Goal: Task Accomplishment & Management: Use online tool/utility

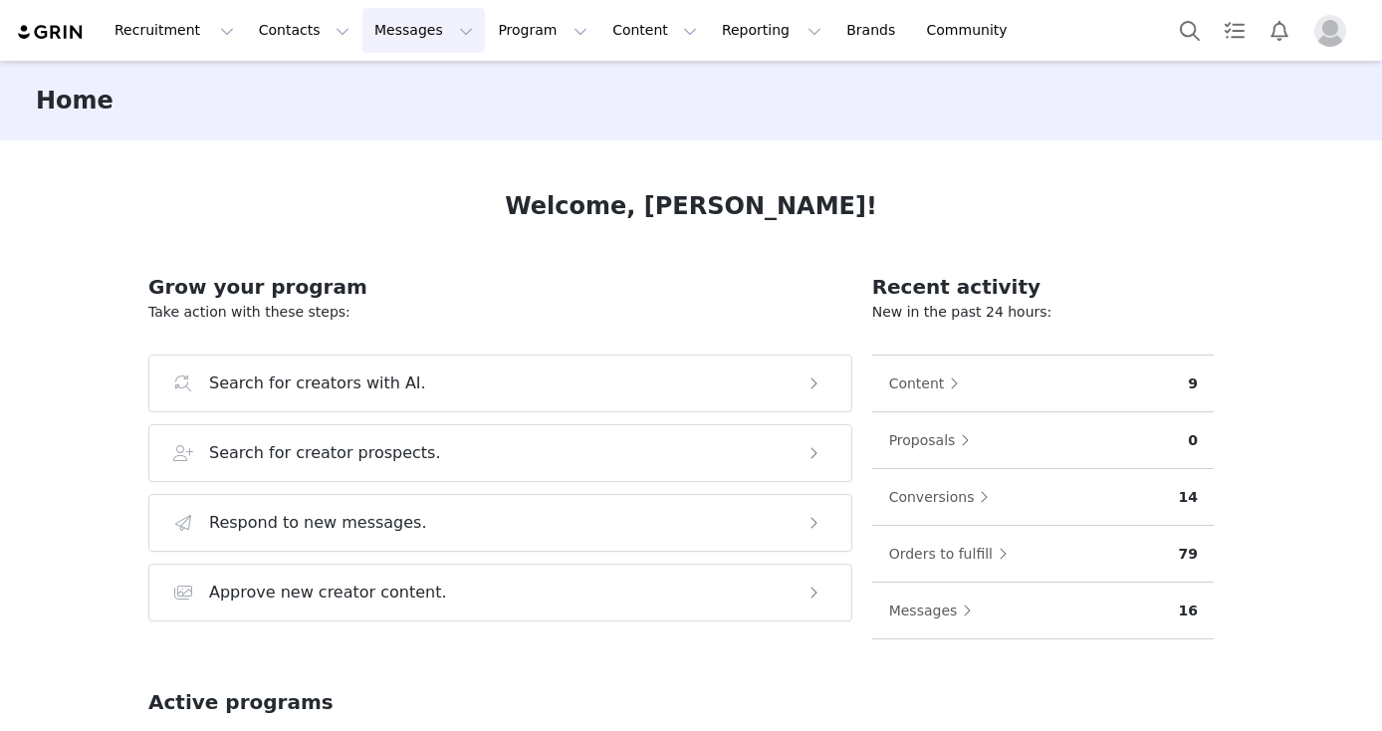
click at [379, 21] on button "Messages Messages" at bounding box center [423, 30] width 122 height 45
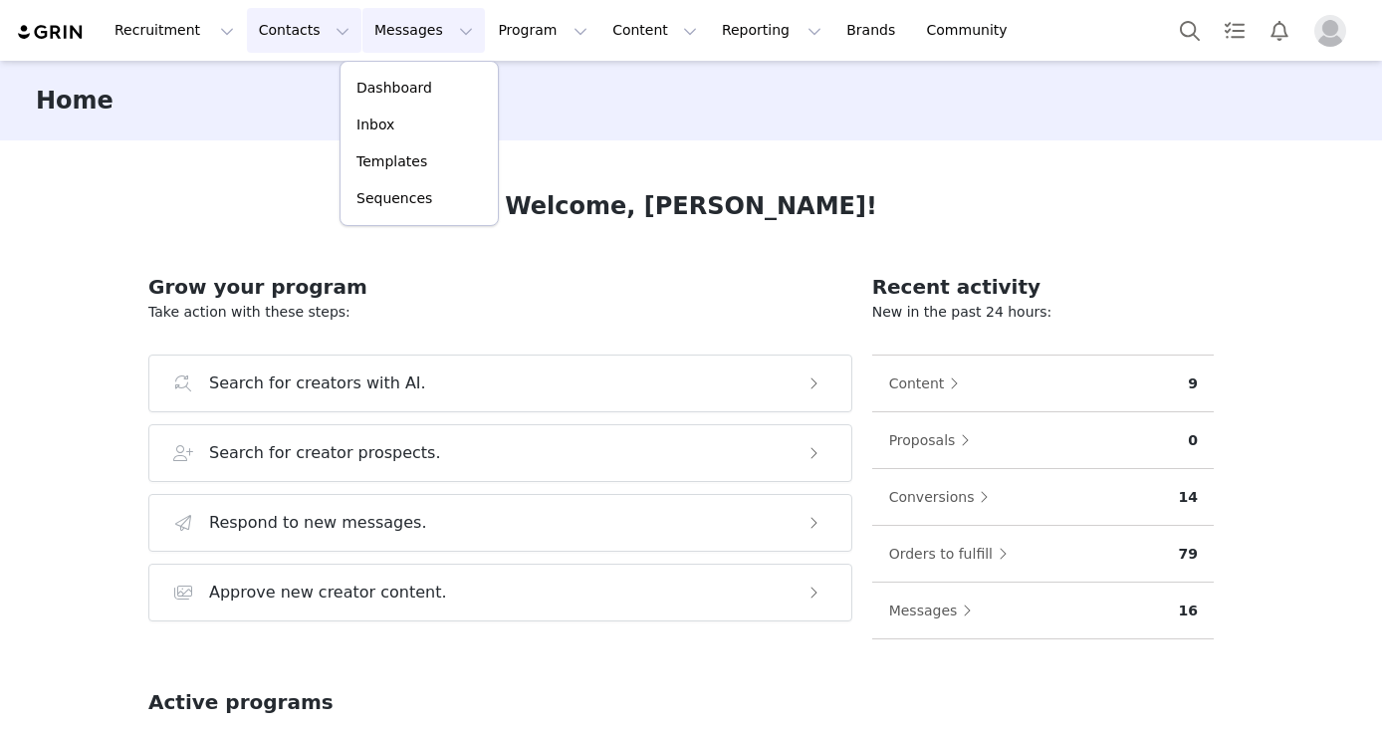
click at [294, 36] on button "Contacts Contacts" at bounding box center [304, 30] width 114 height 45
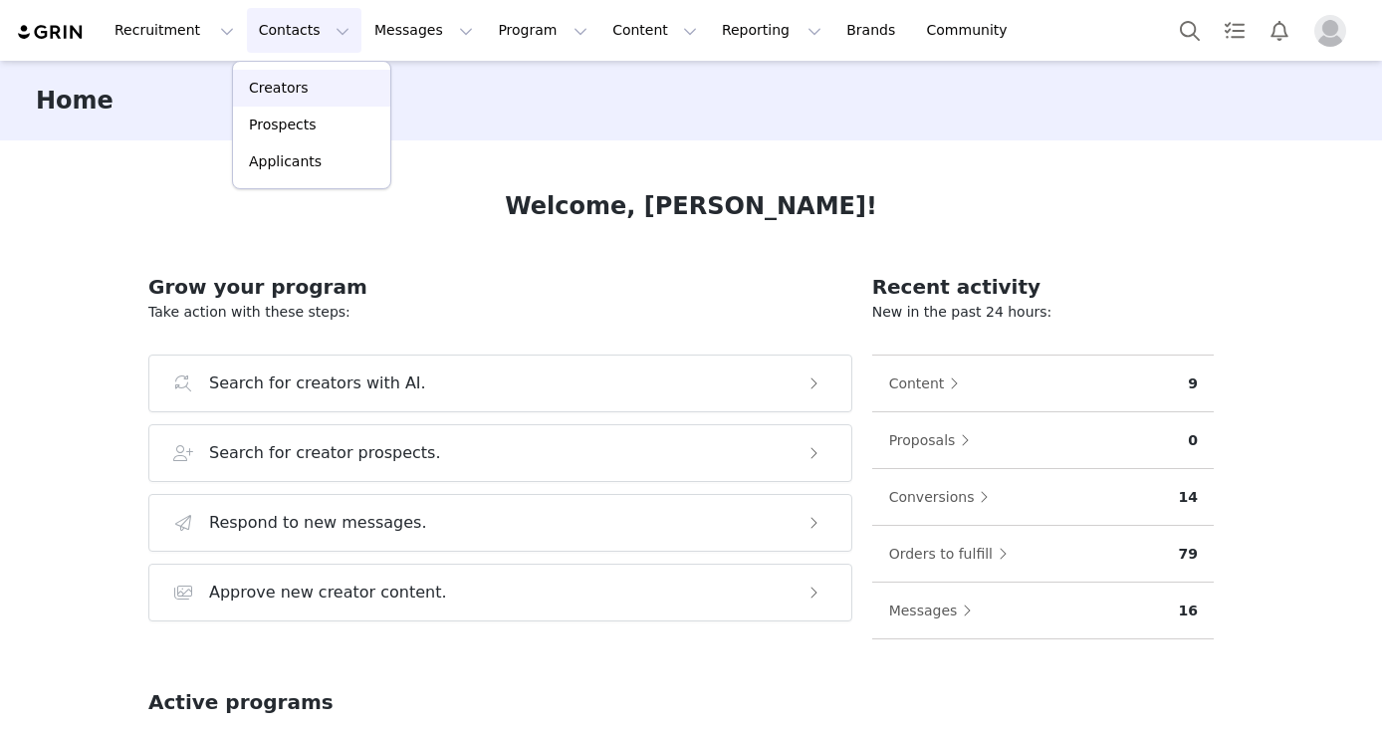
click at [306, 78] on div "Creators" at bounding box center [311, 88] width 133 height 21
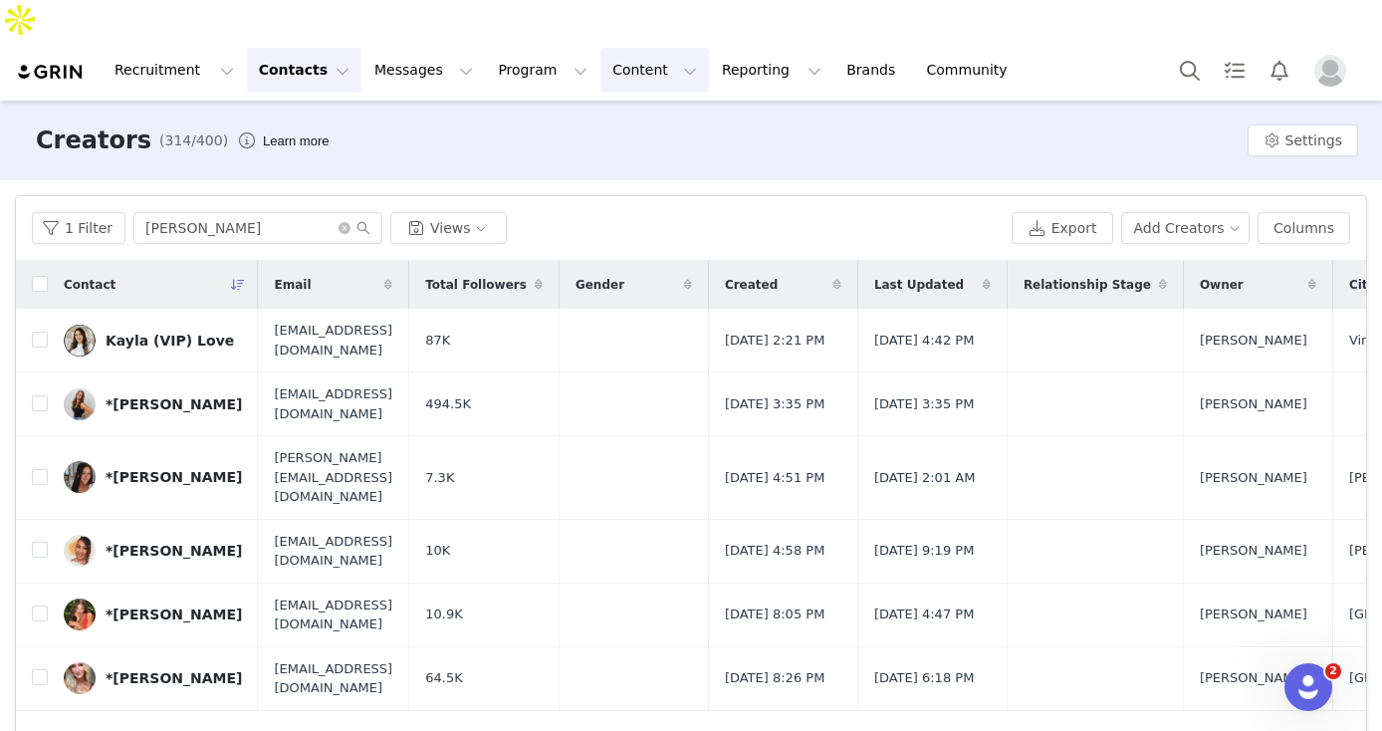
click at [600, 48] on button "Content Content" at bounding box center [654, 70] width 109 height 45
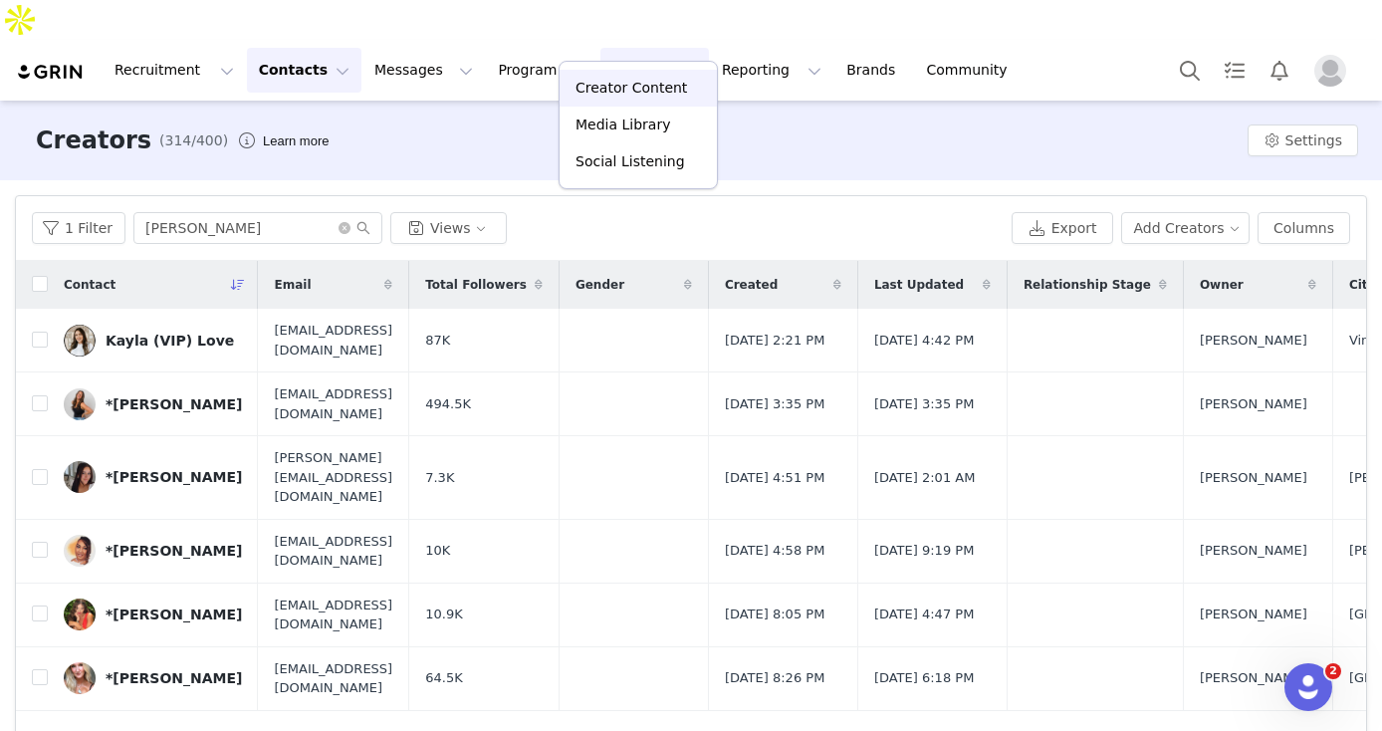
click at [602, 88] on p "Creator Content" at bounding box center [630, 88] width 111 height 21
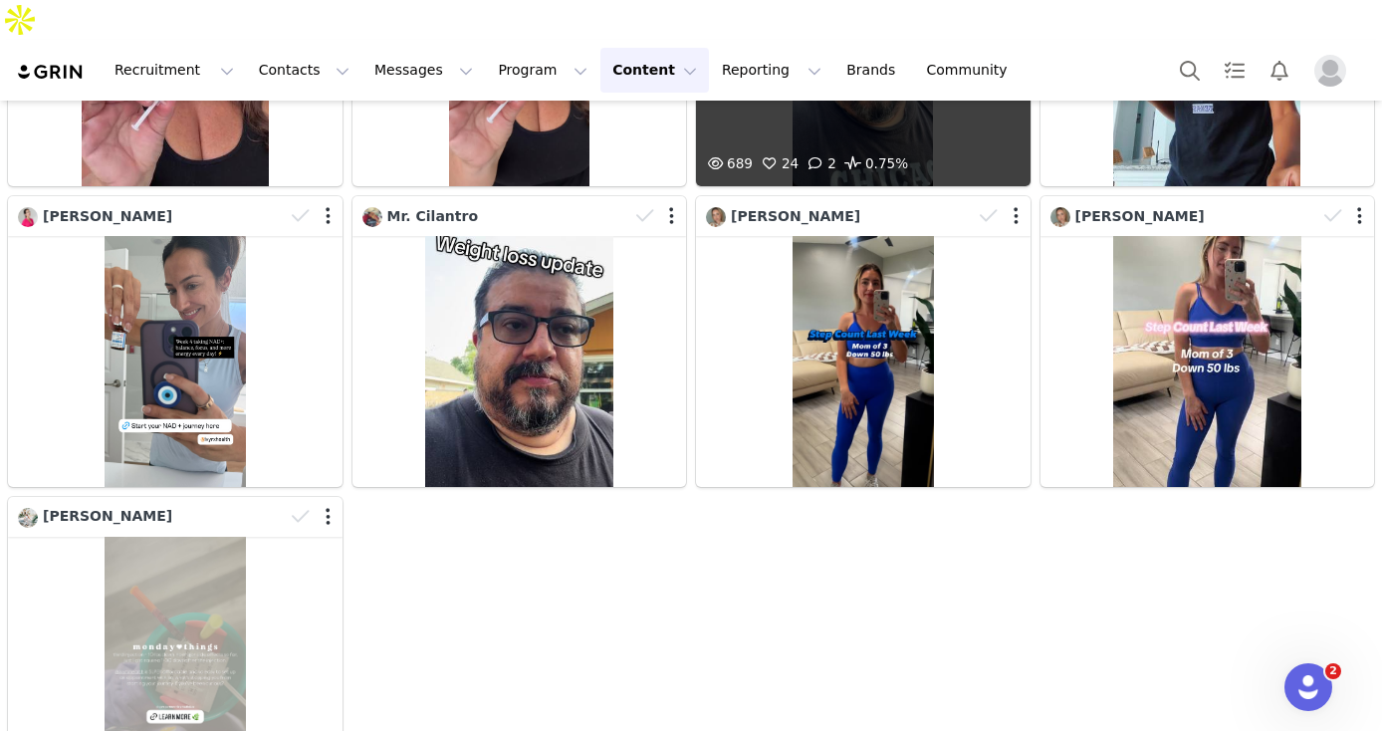
scroll to position [3012, 0]
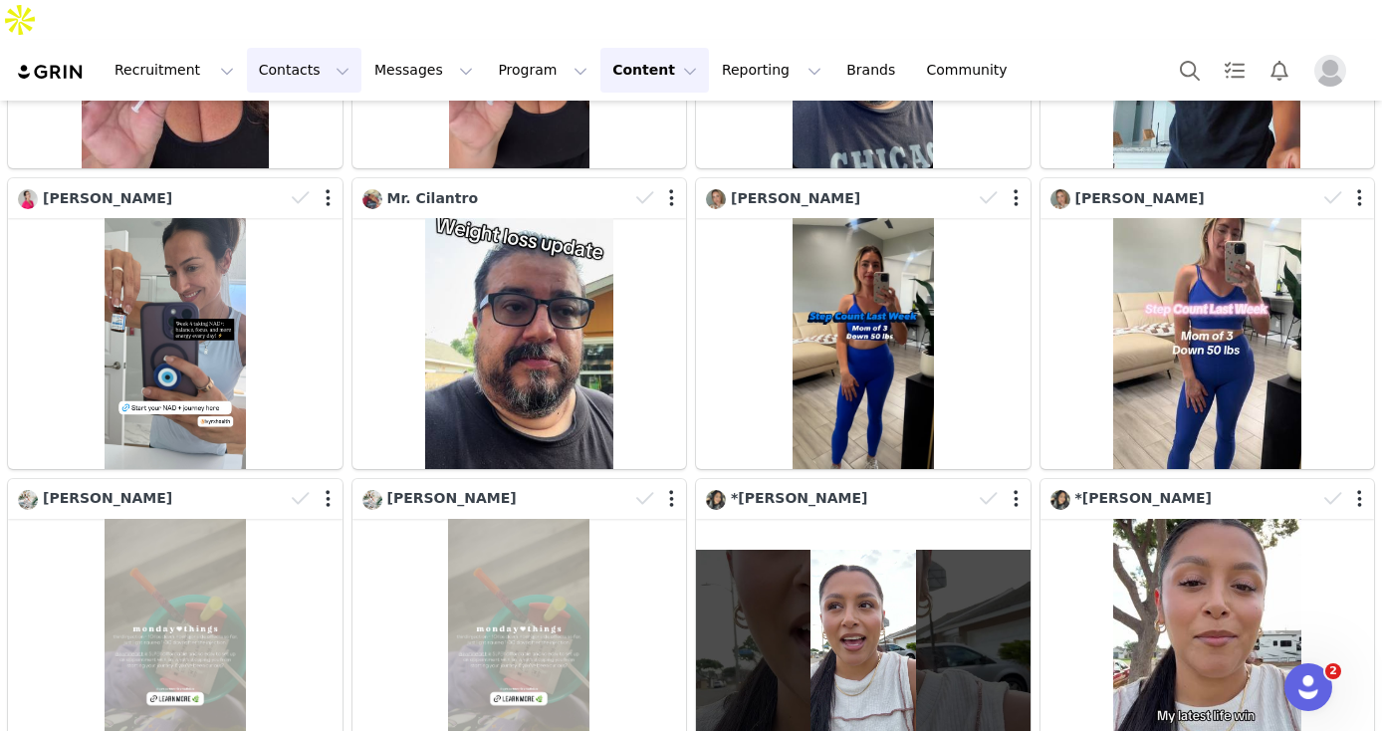
click at [247, 48] on button "Contacts Contacts" at bounding box center [304, 70] width 114 height 45
click at [278, 74] on link "Creators" at bounding box center [311, 88] width 157 height 37
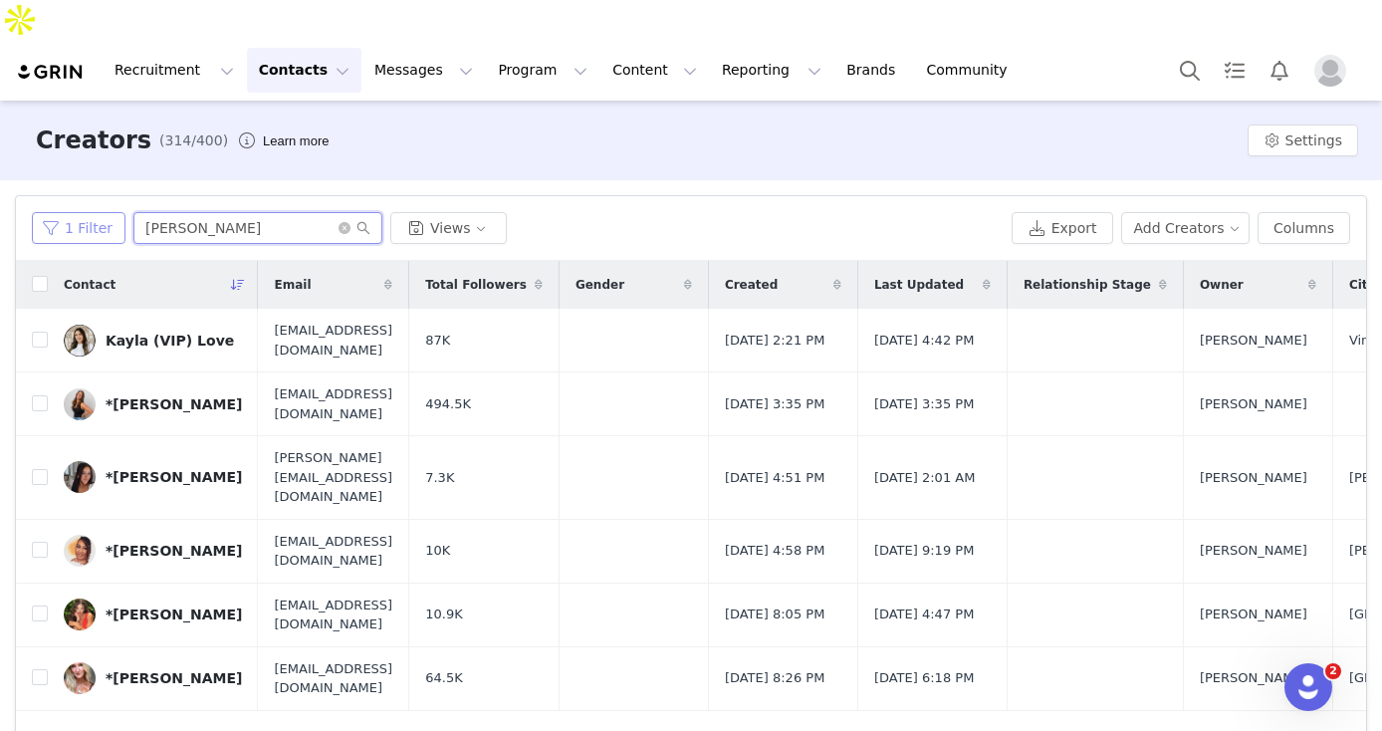
drag, startPoint x: 207, startPoint y: 190, endPoint x: 101, endPoint y: 184, distance: 106.7
click at [101, 212] on div "1 Filter Nicole Views" at bounding box center [518, 228] width 972 height 32
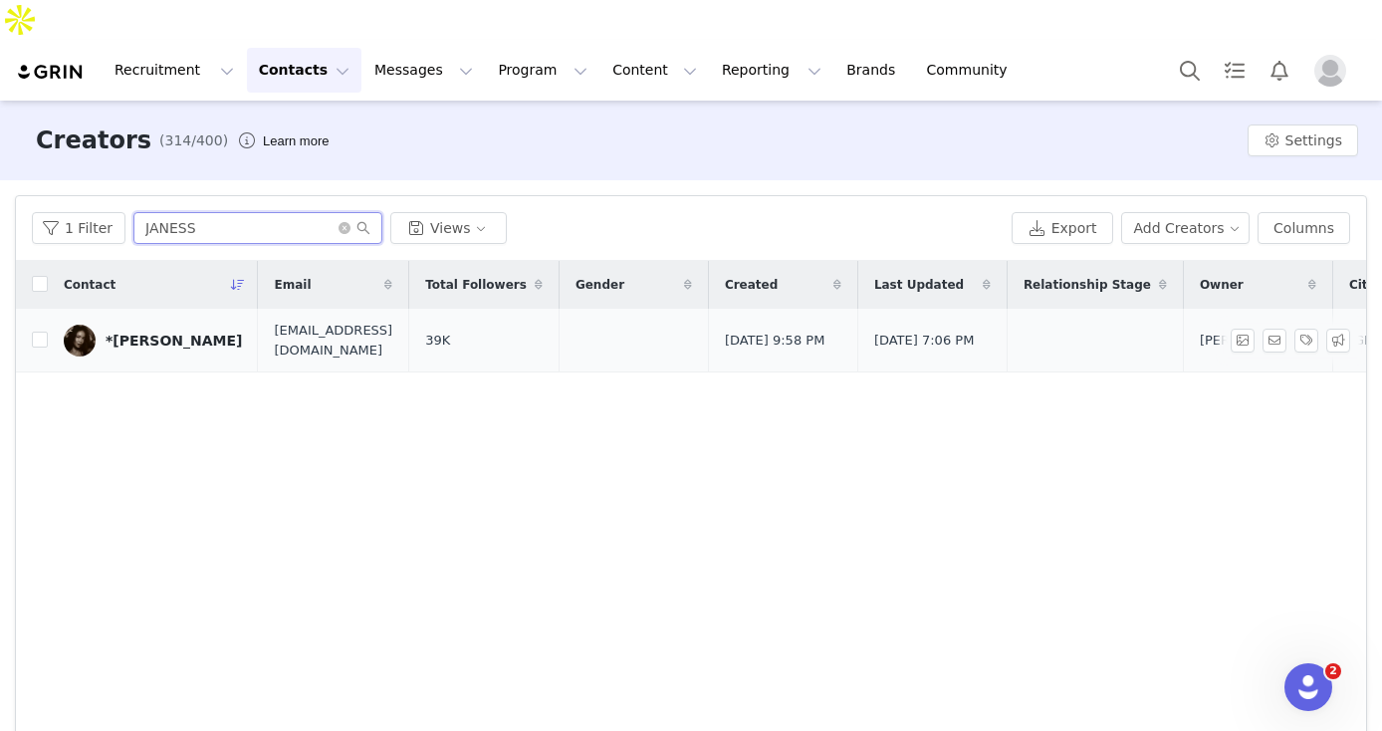
type input "JANESS"
click at [181, 332] on div "*Janessa Romney" at bounding box center [174, 340] width 136 height 16
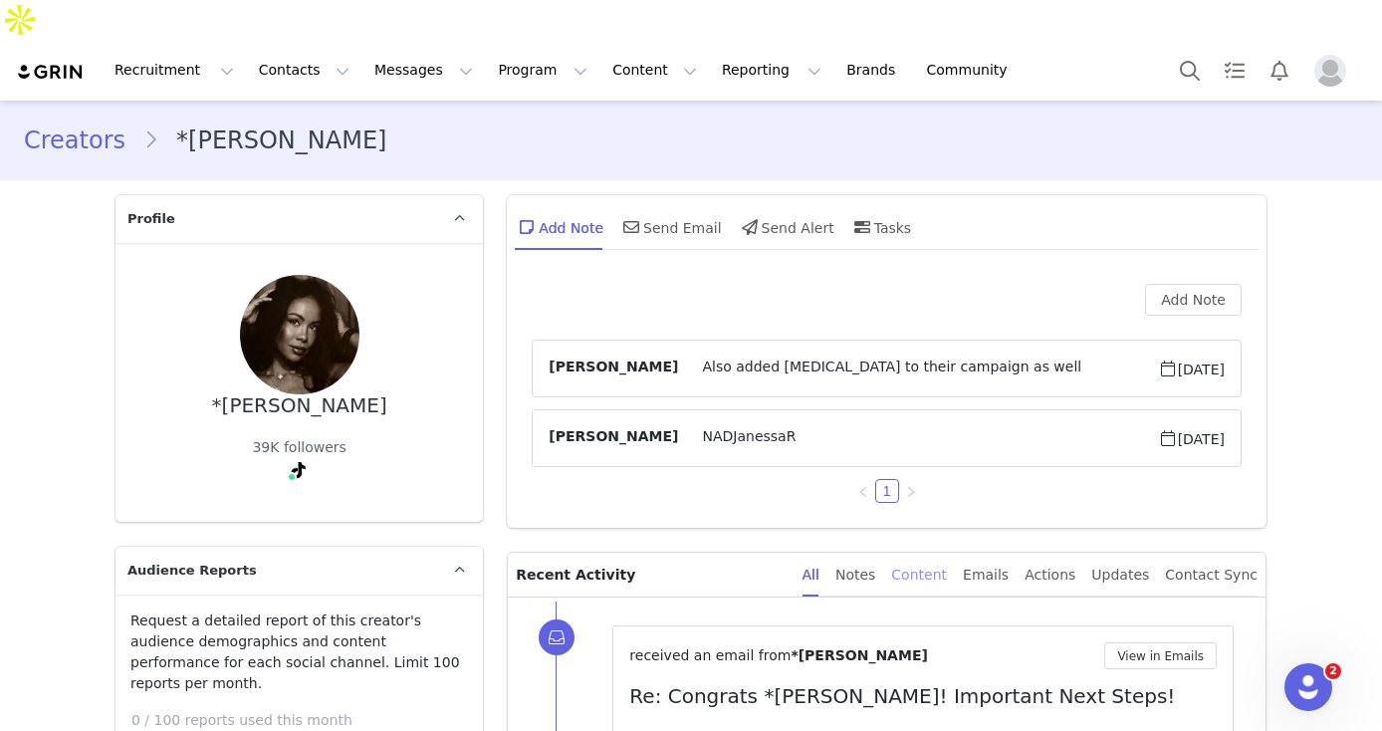
click at [934, 552] on div "Content" at bounding box center [919, 574] width 56 height 45
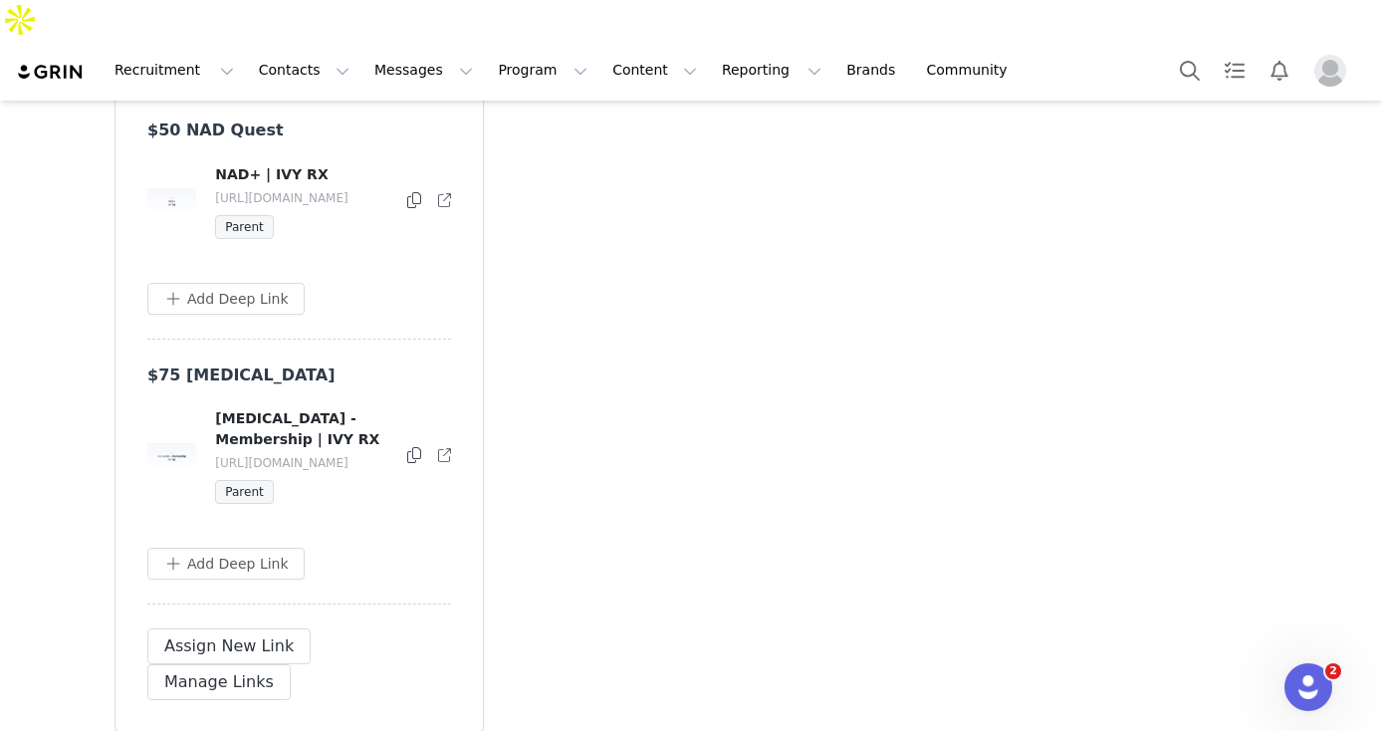
scroll to position [5174, 0]
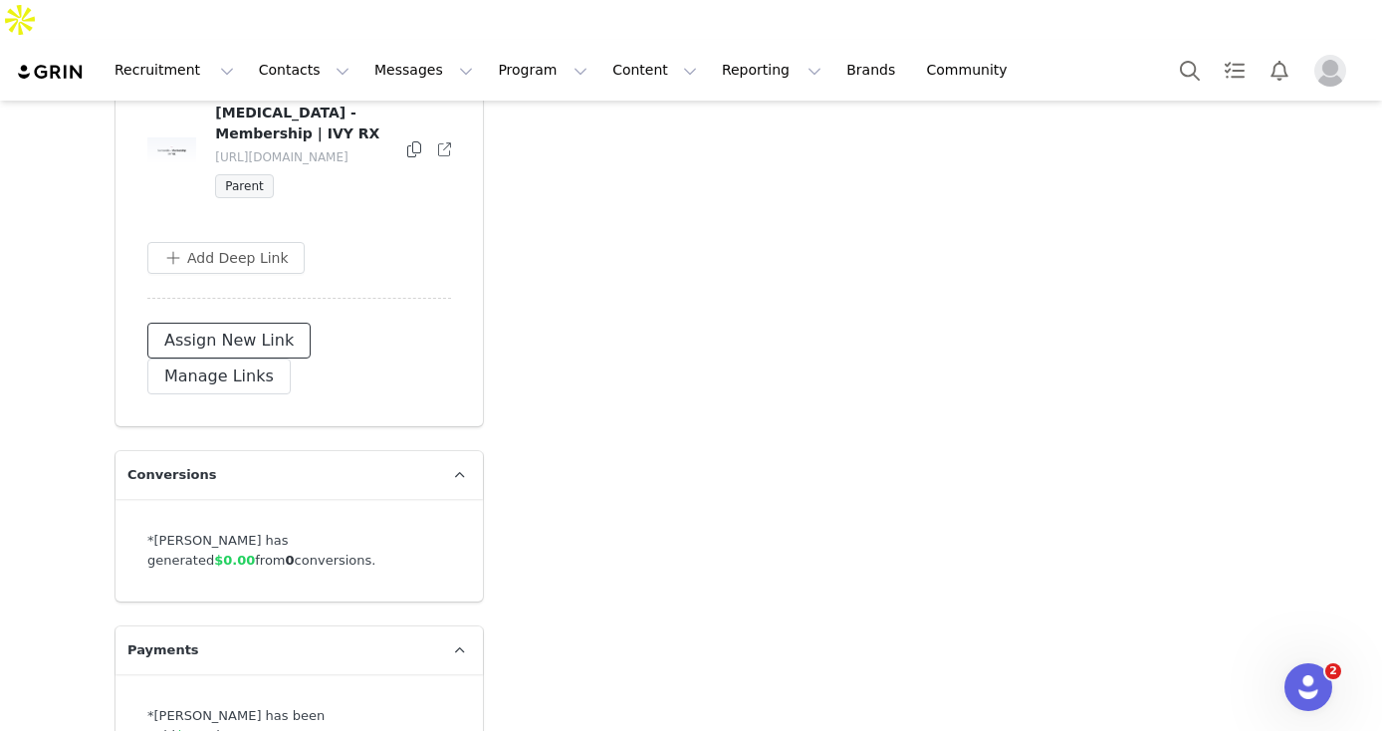
click at [182, 323] on button "Assign New Link" at bounding box center [228, 341] width 163 height 36
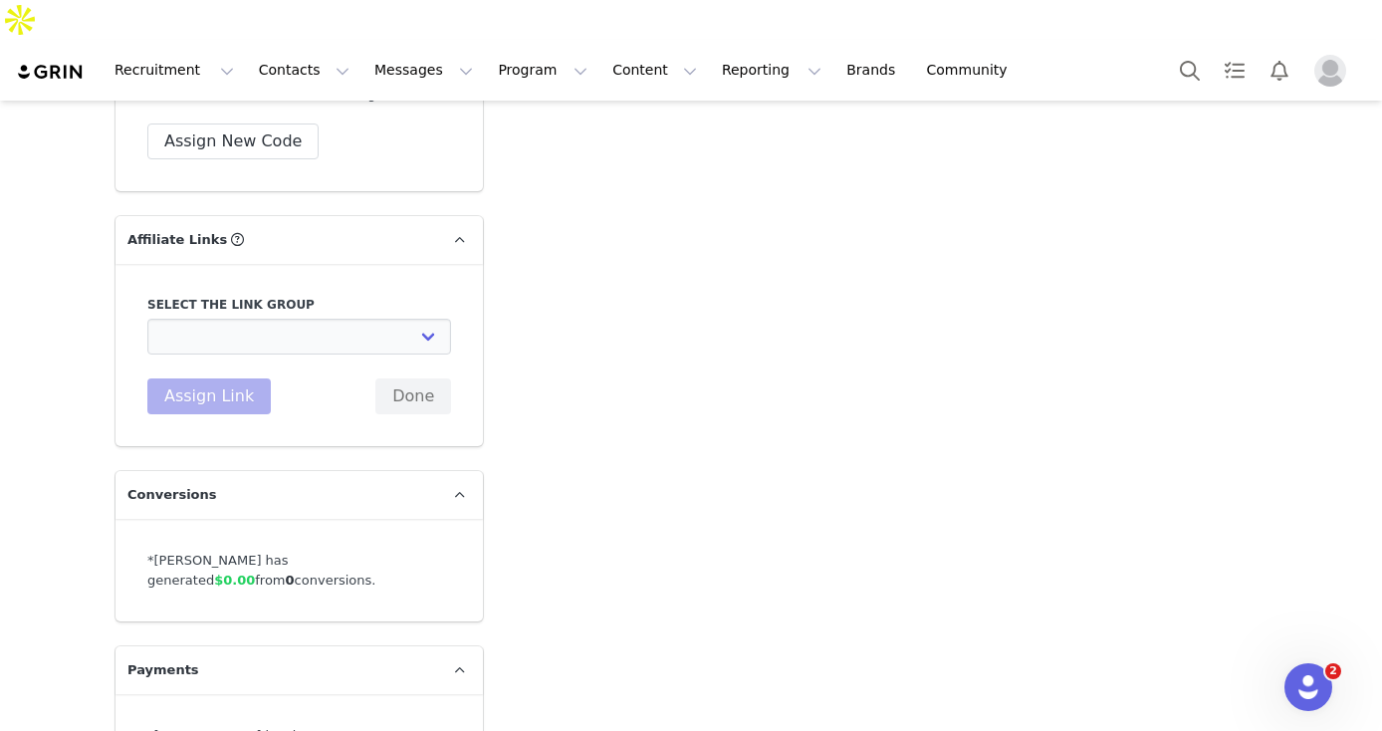
scroll to position [4730, 0]
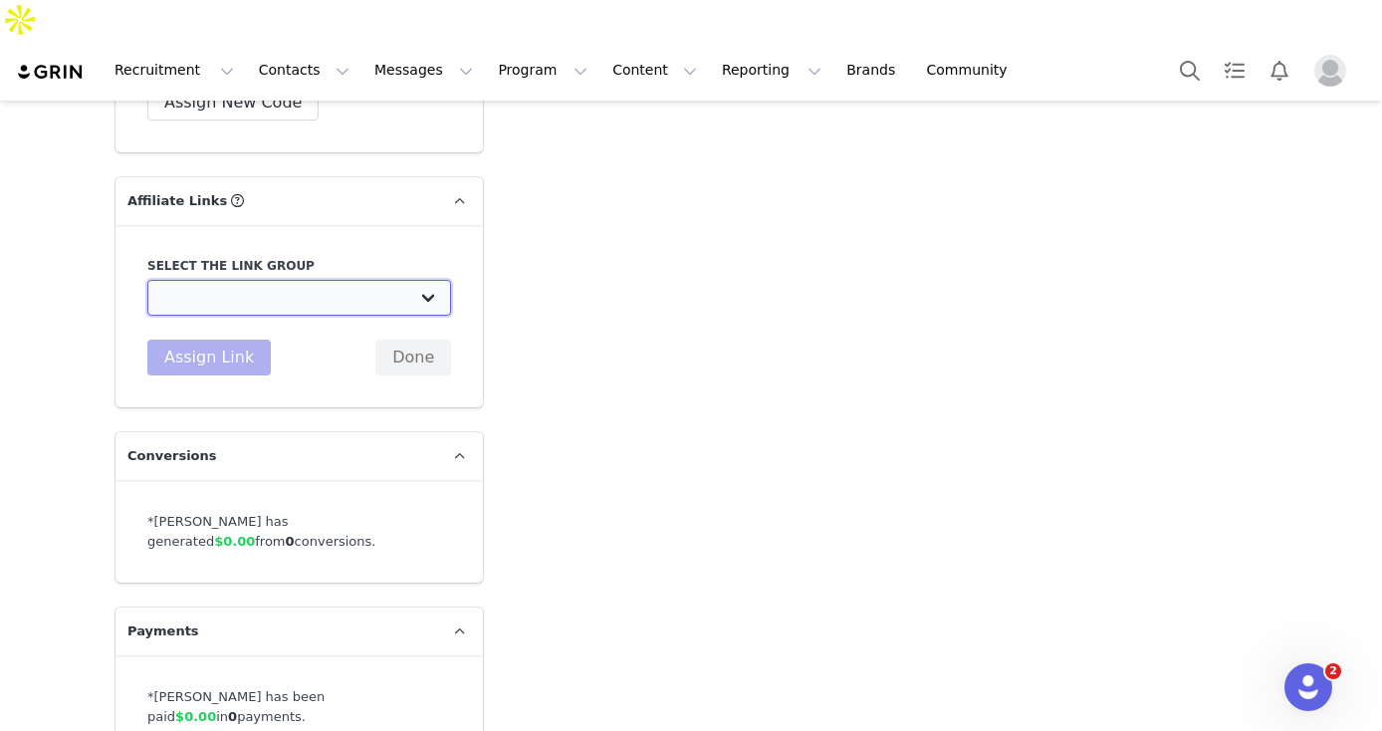
click at [283, 280] on select "Semaglutide Weight Loss Program: https://app.ivyrx.com/start-online-visit/wl-me…" at bounding box center [299, 298] width 304 height 36
click at [290, 280] on select "Semaglutide Weight Loss Program: https://app.ivyrx.com/start-online-visit/wl-me…" at bounding box center [299, 298] width 304 height 36
select select "33082"
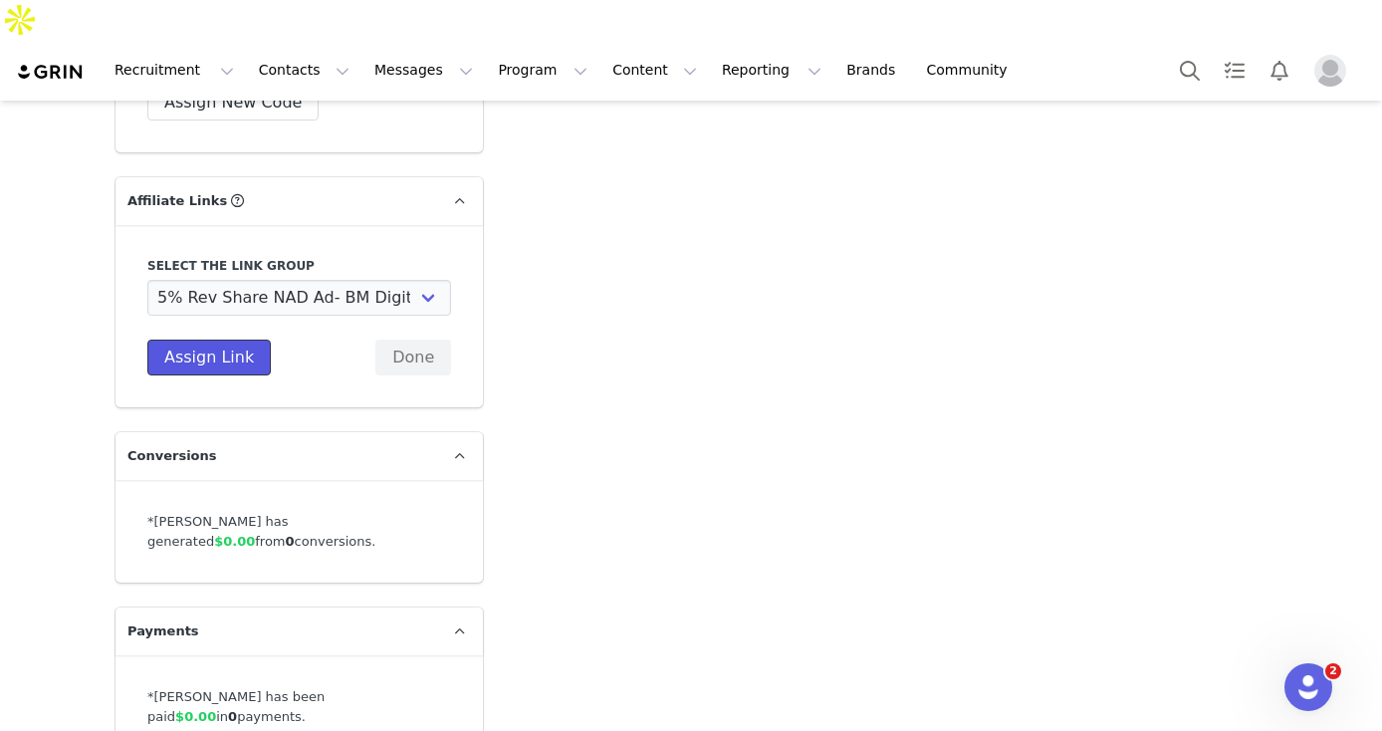
click at [234, 339] on button "Assign Link" at bounding box center [208, 357] width 123 height 36
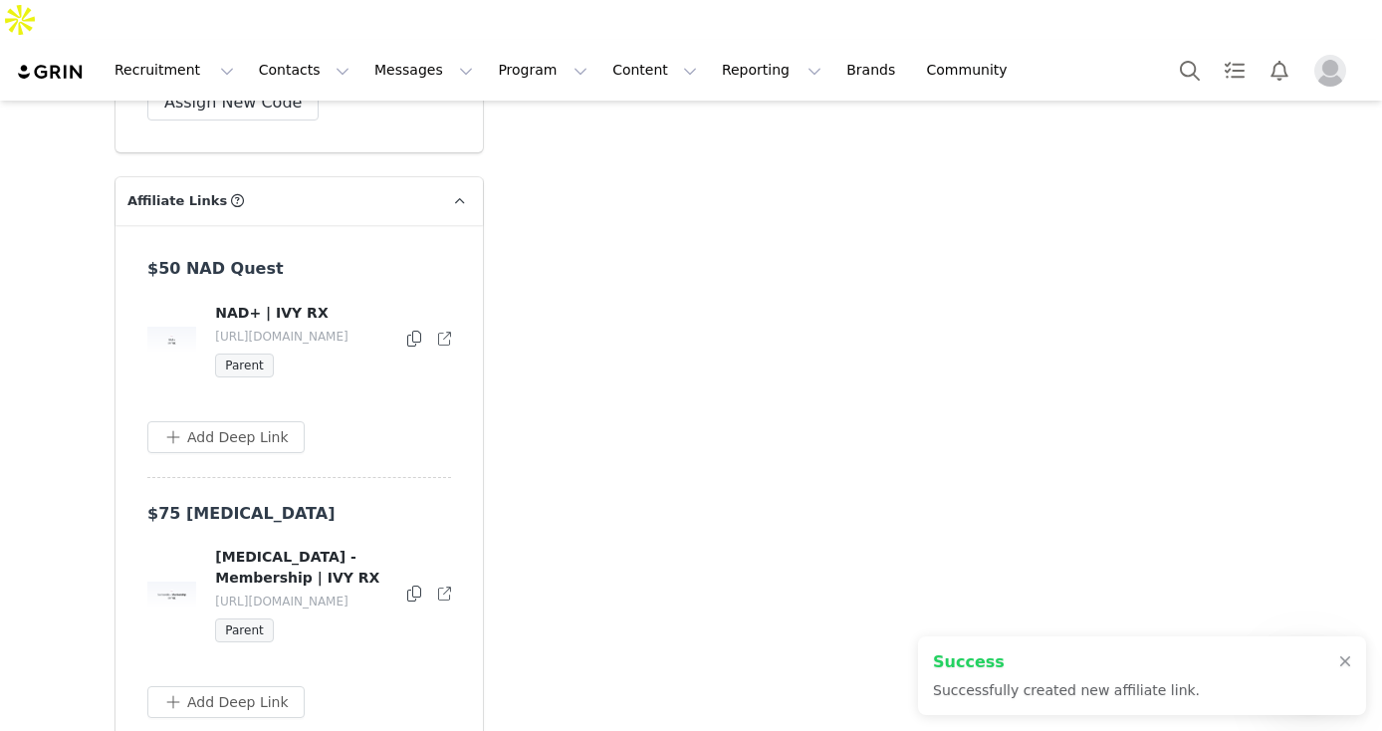
scroll to position [5029, 0]
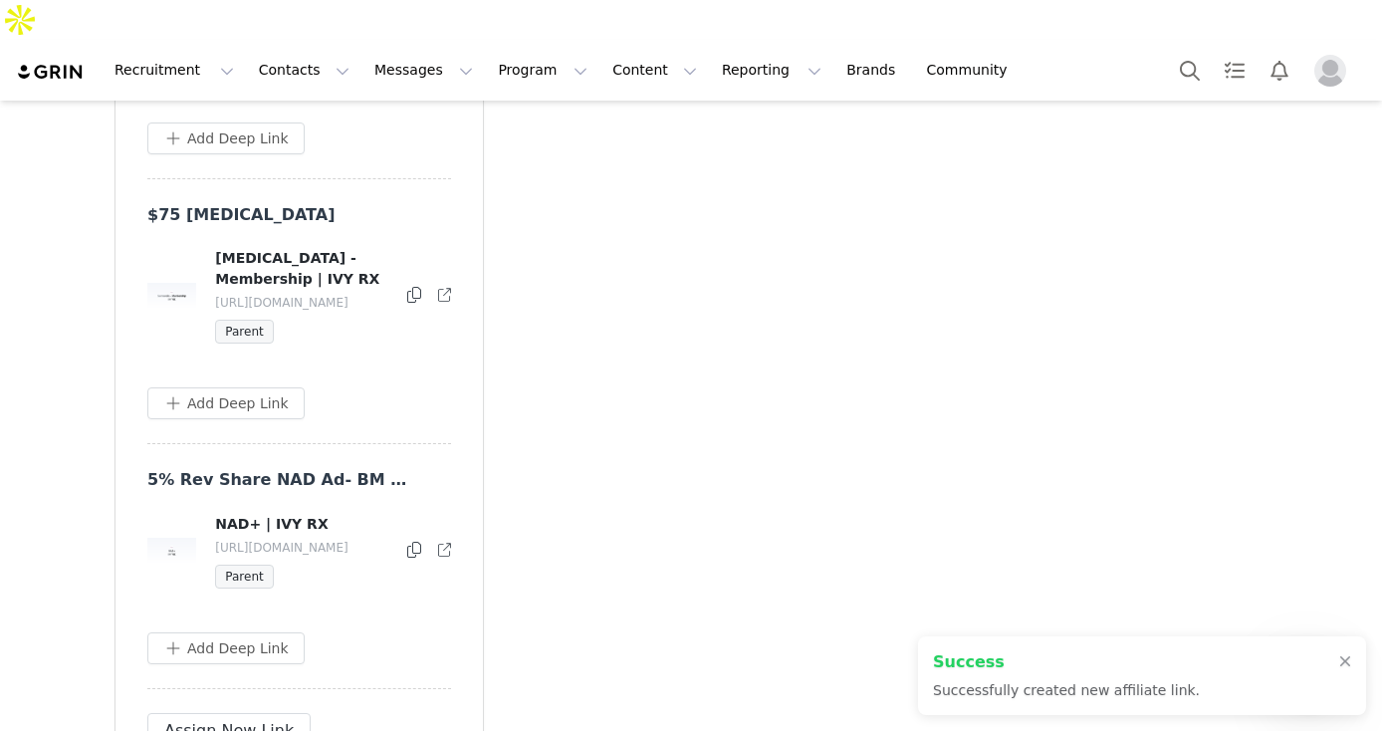
click at [407, 542] on icon at bounding box center [414, 550] width 14 height 16
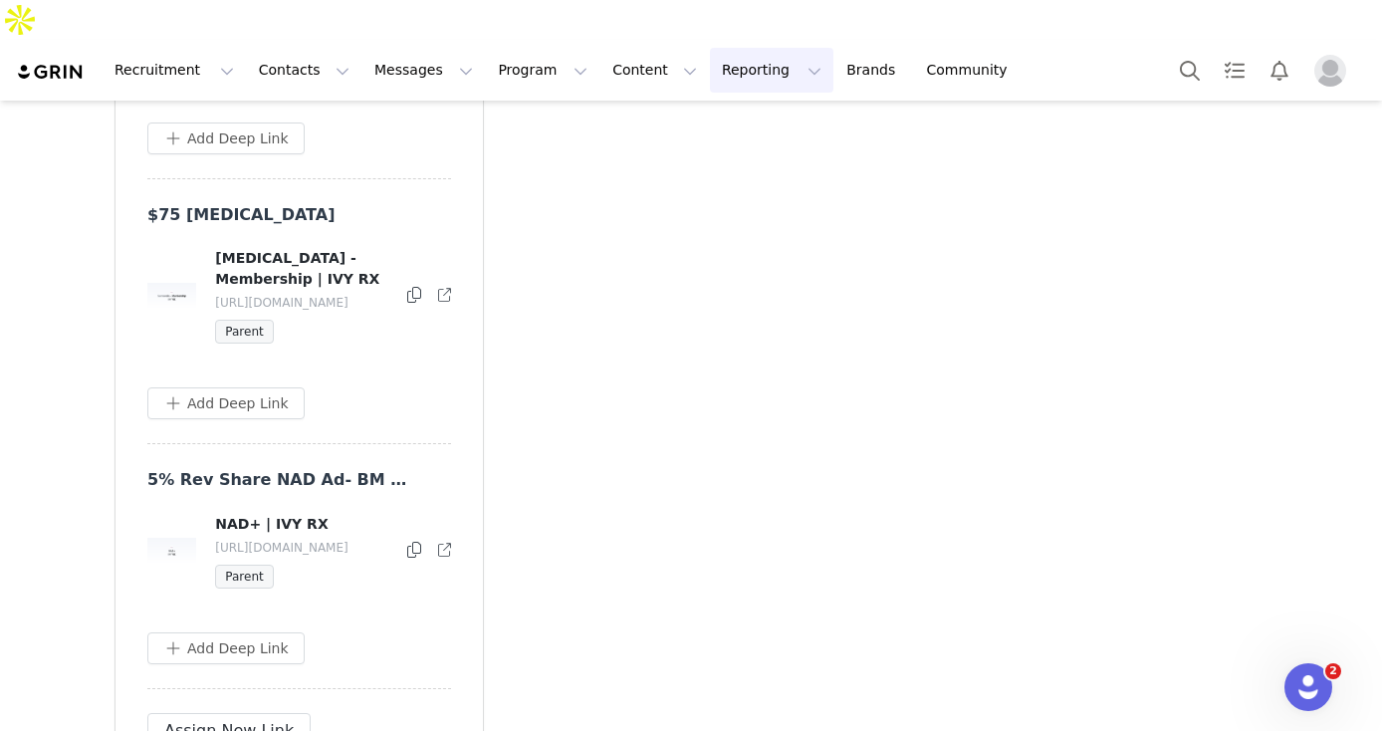
click at [710, 48] on button "Reporting Reporting" at bounding box center [771, 70] width 123 height 45
click at [690, 130] on p "Report Builder" at bounding box center [726, 124] width 100 height 21
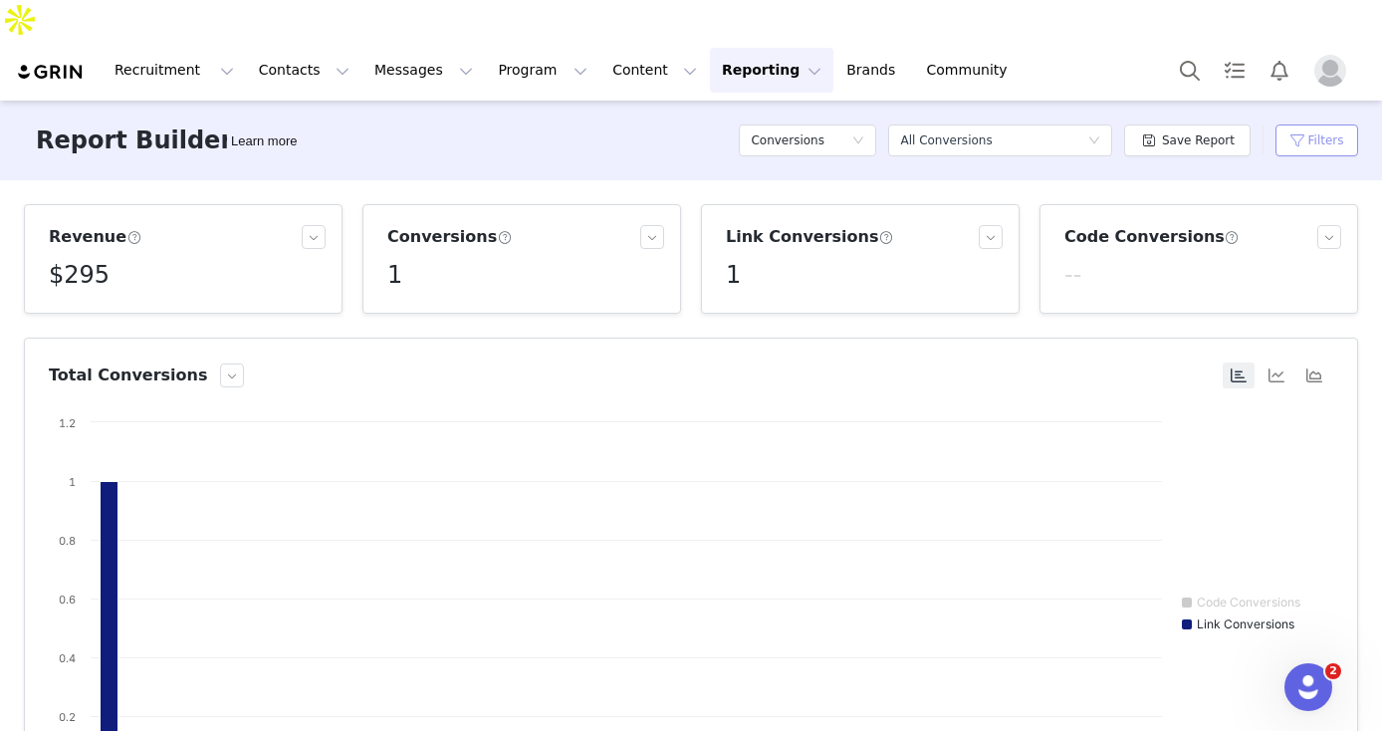
click at [1284, 124] on button "Filters" at bounding box center [1316, 140] width 83 height 32
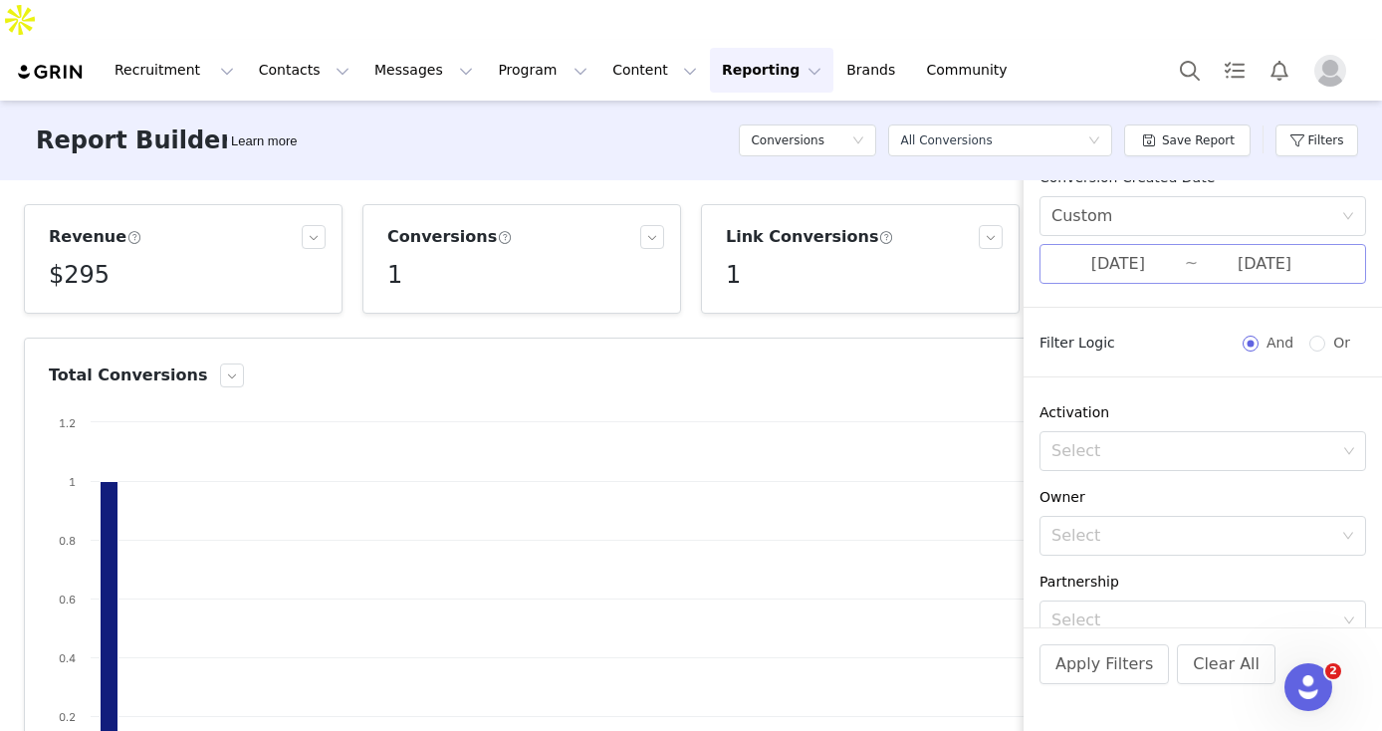
click at [1137, 264] on input "09/01/2025" at bounding box center [1117, 264] width 133 height 26
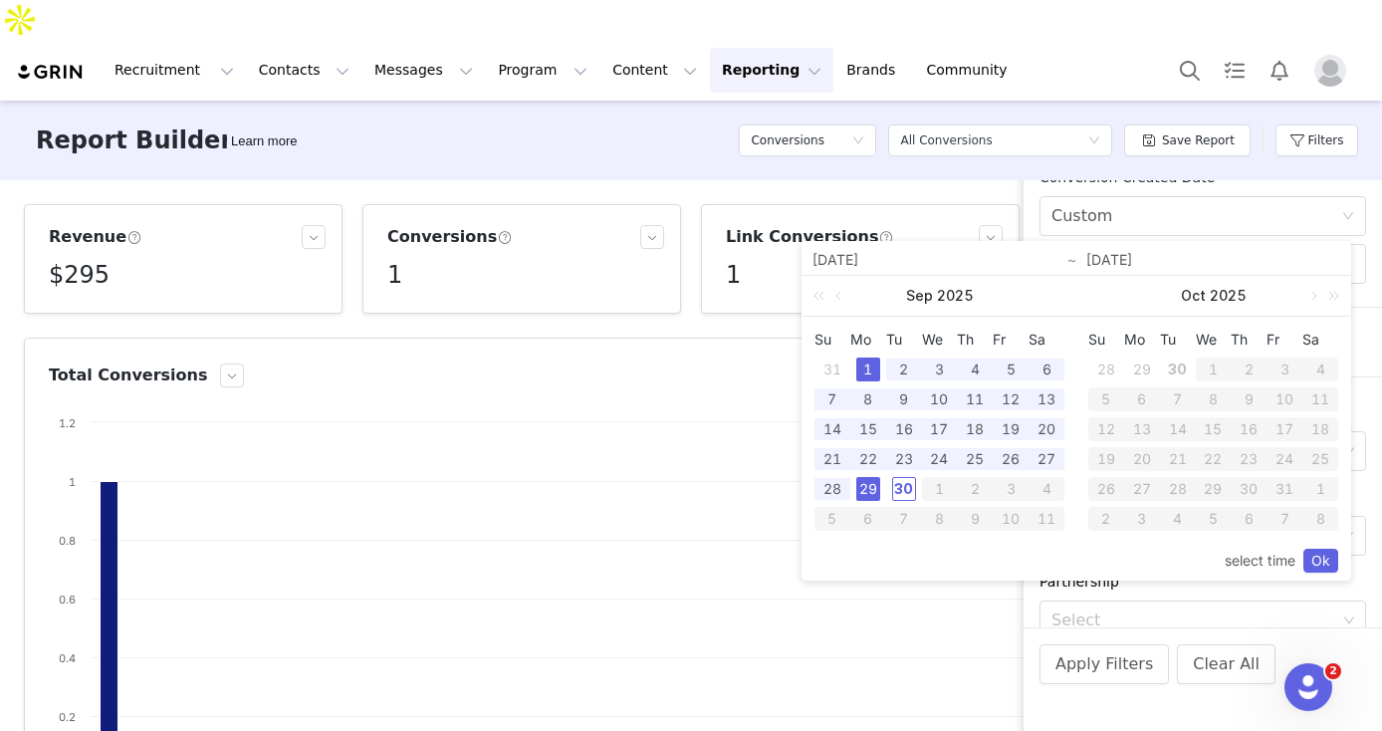
click at [862, 485] on div "29" at bounding box center [868, 489] width 24 height 24
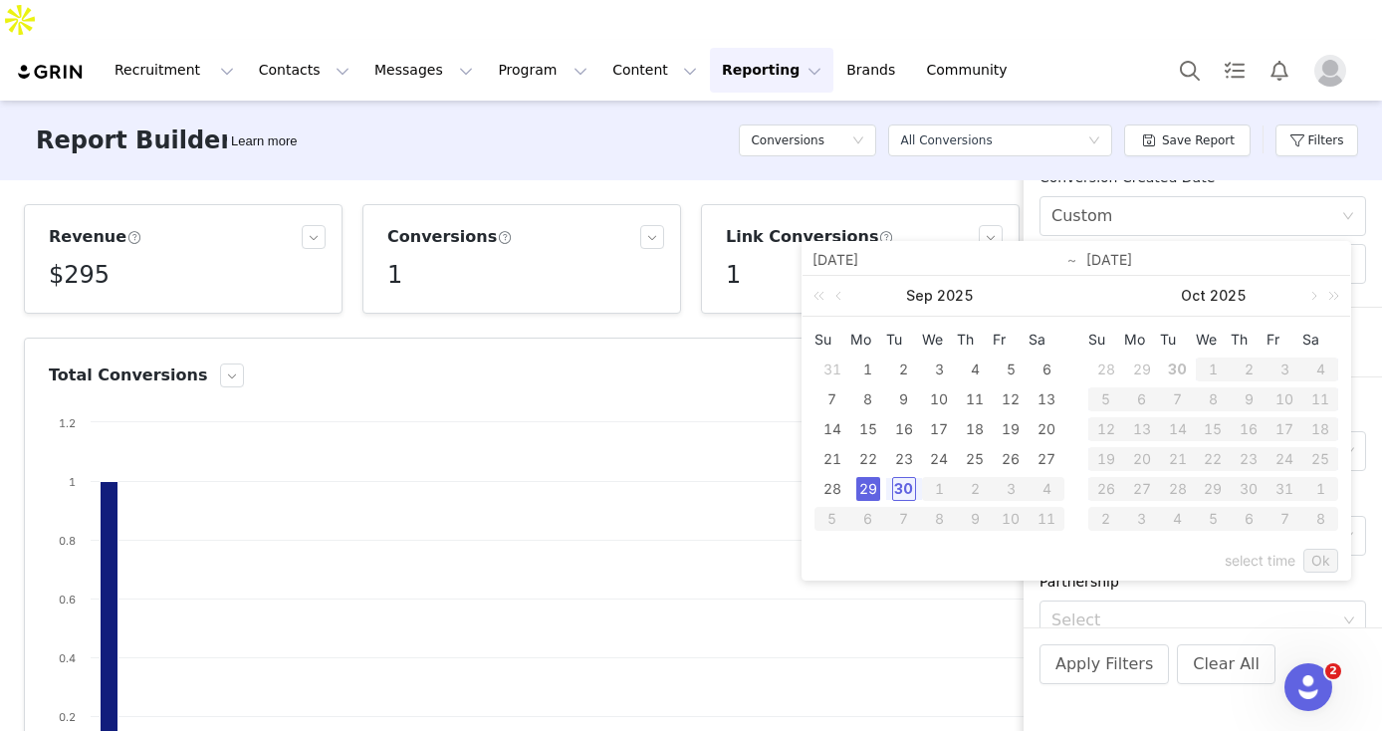
click at [862, 485] on div "29" at bounding box center [868, 489] width 24 height 24
type input "09/29/2025"
click at [1312, 557] on link "Ok" at bounding box center [1320, 560] width 35 height 24
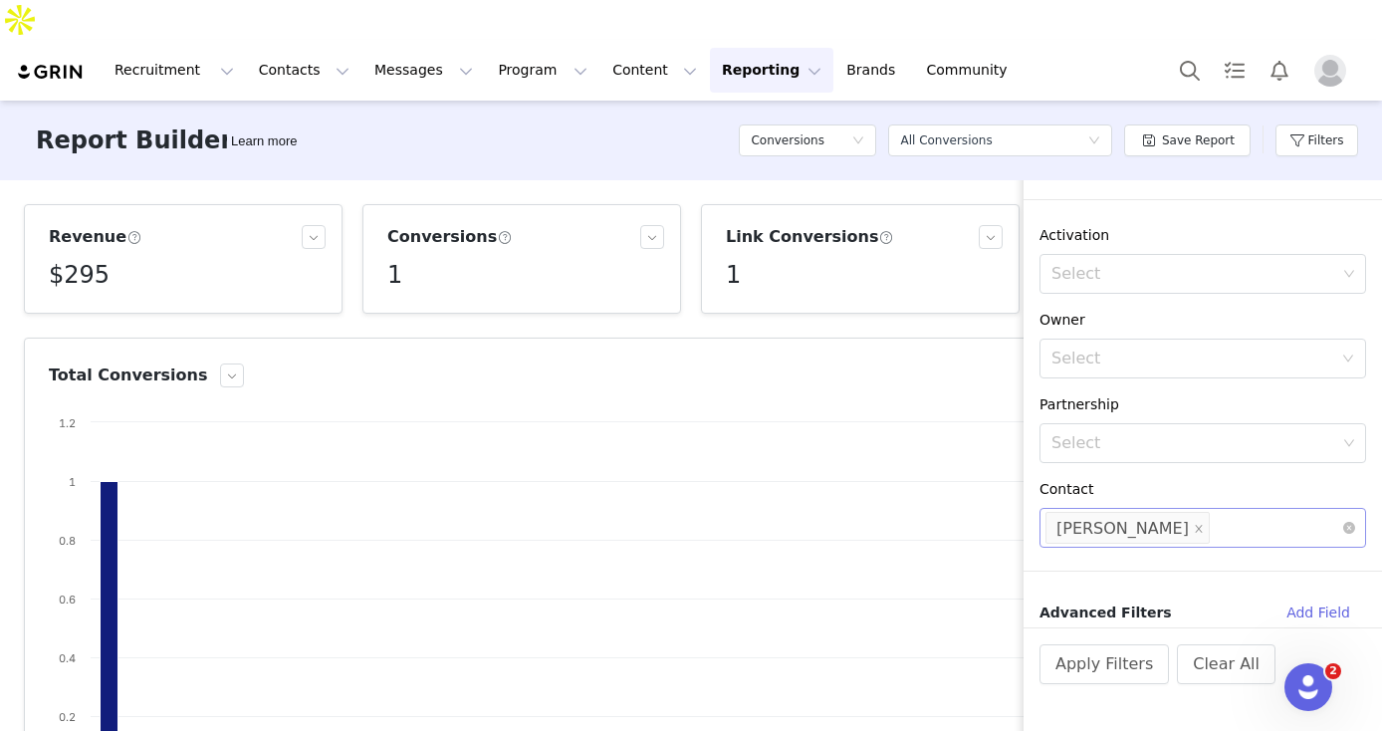
scroll to position [178, 0]
click at [1204, 529] on icon "icon: close" at bounding box center [1199, 528] width 10 height 10
click at [1100, 657] on button "Apply Filters" at bounding box center [1103, 664] width 129 height 40
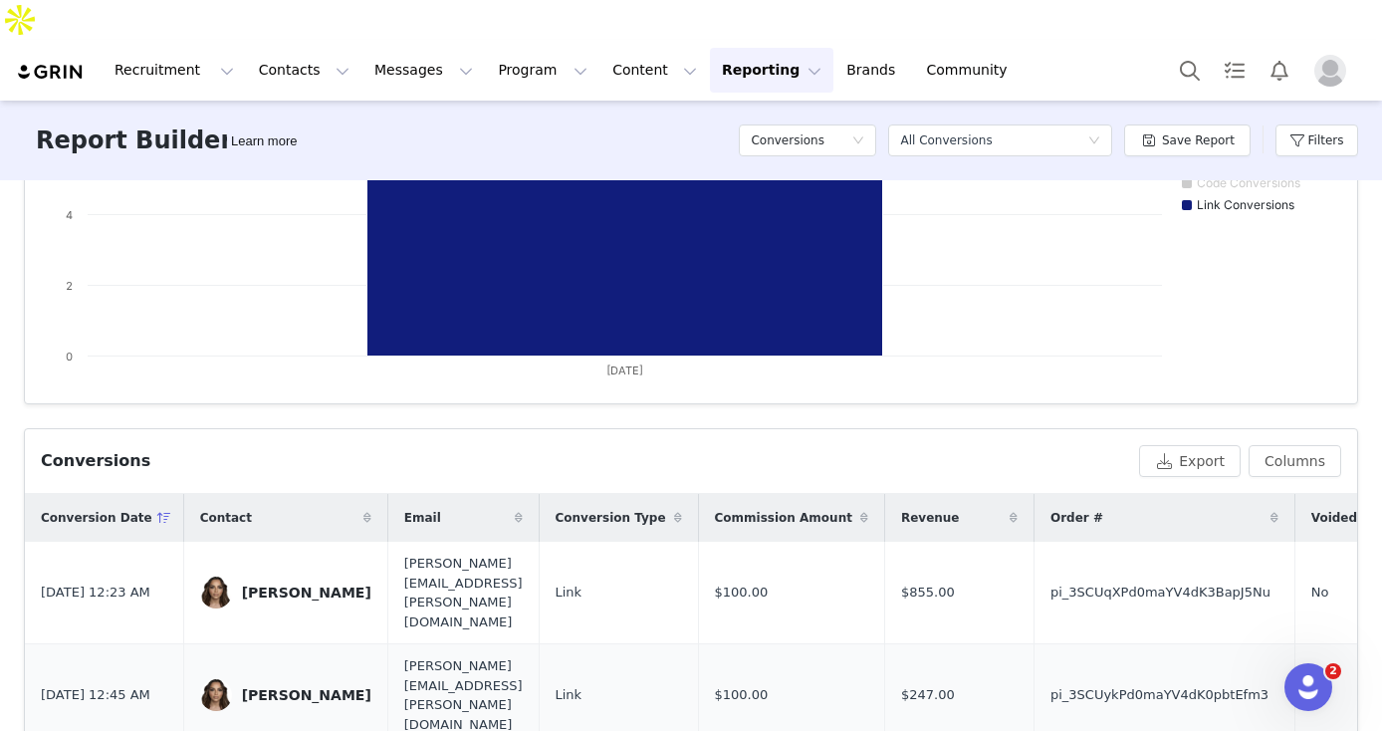
scroll to position [659, 0]
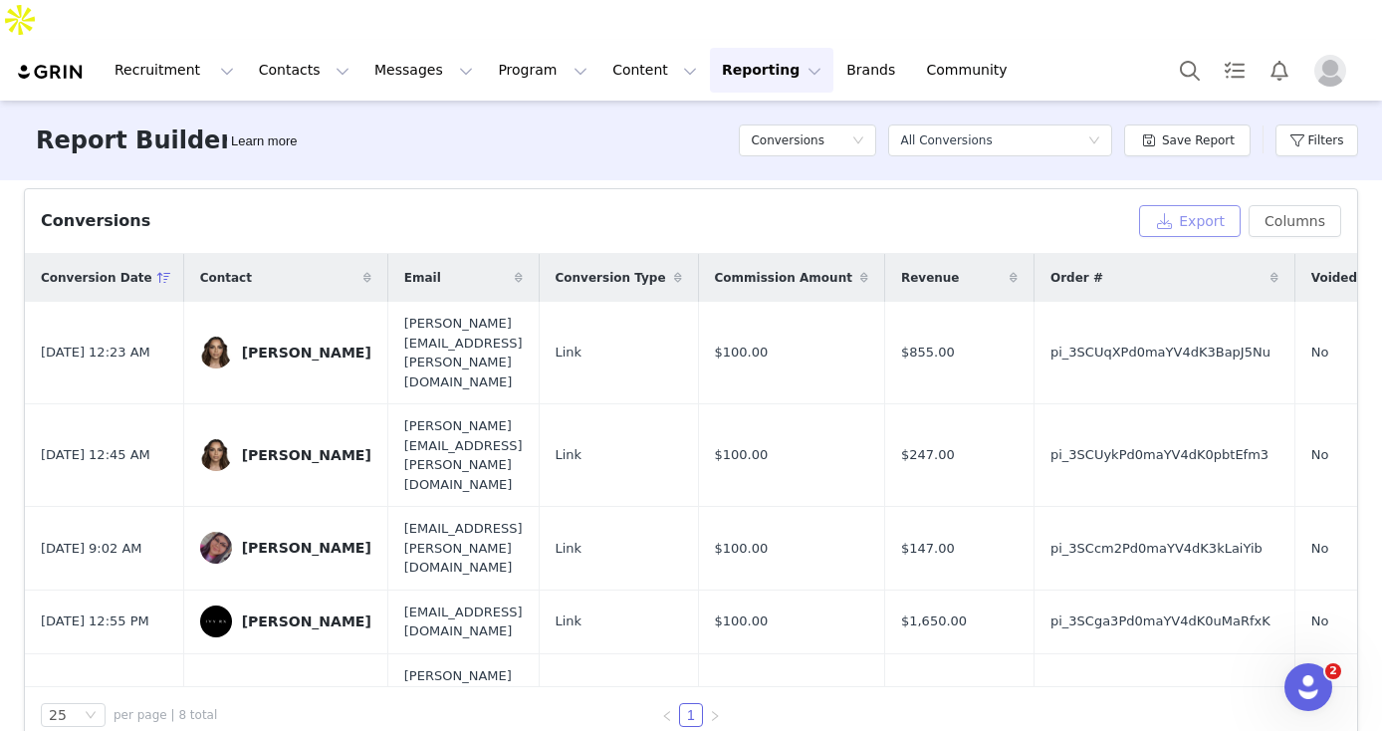
click at [1187, 205] on button "Export" at bounding box center [1190, 221] width 102 height 32
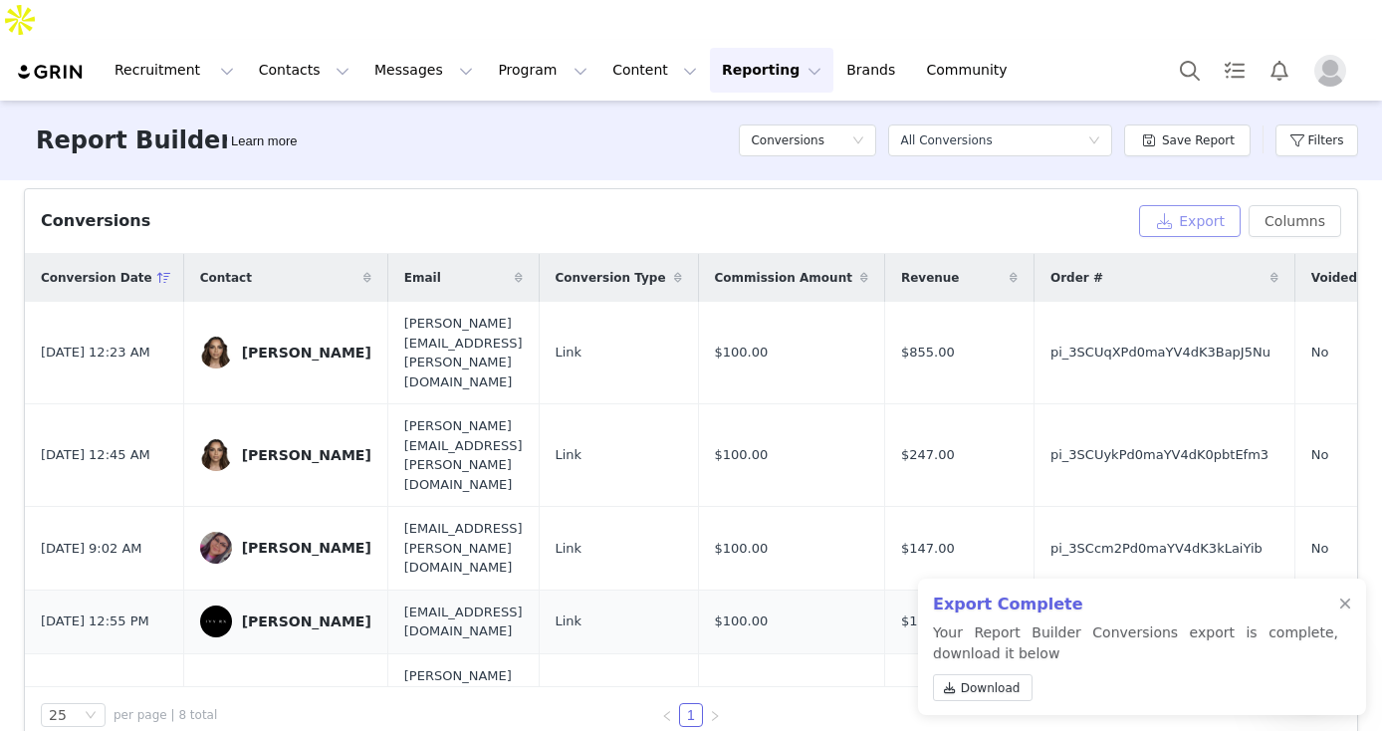
scroll to position [139, 0]
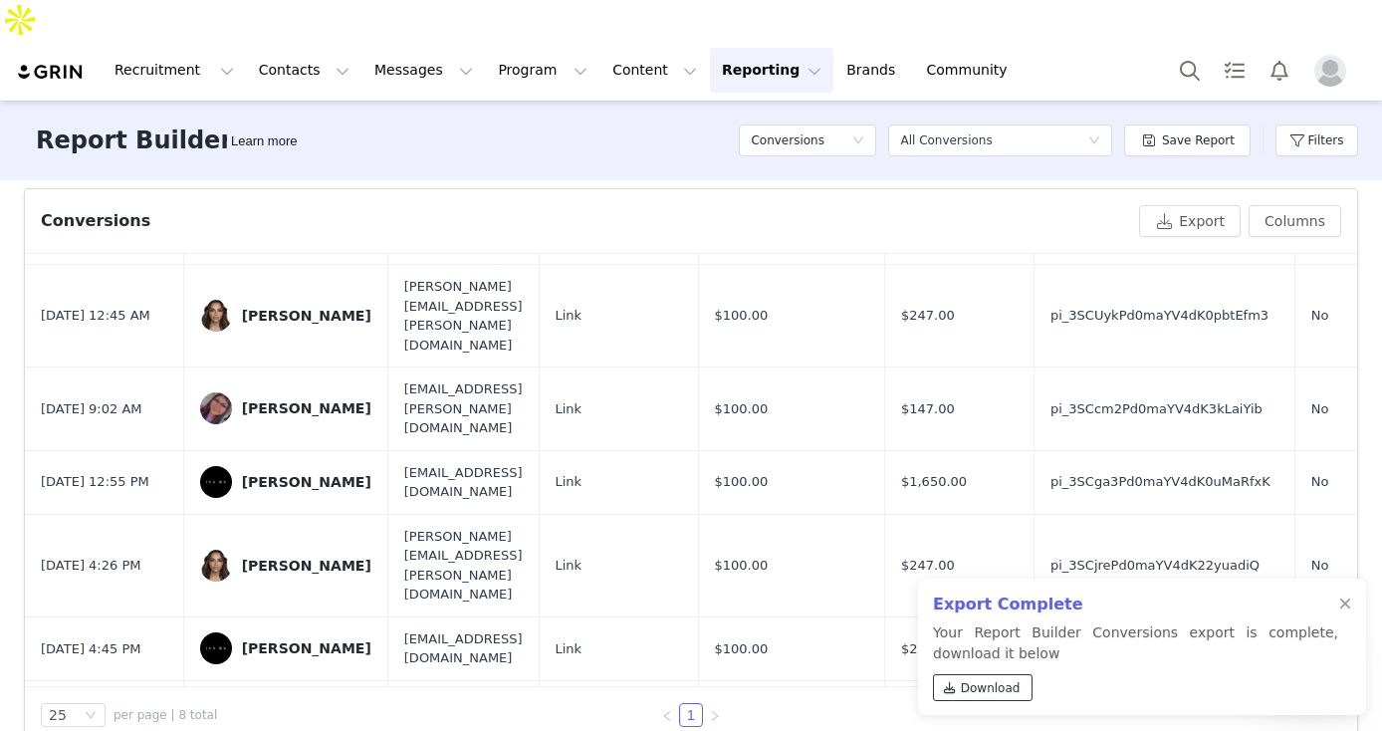
click at [976, 685] on span "Download" at bounding box center [991, 688] width 60 height 18
